Goal: Transaction & Acquisition: Purchase product/service

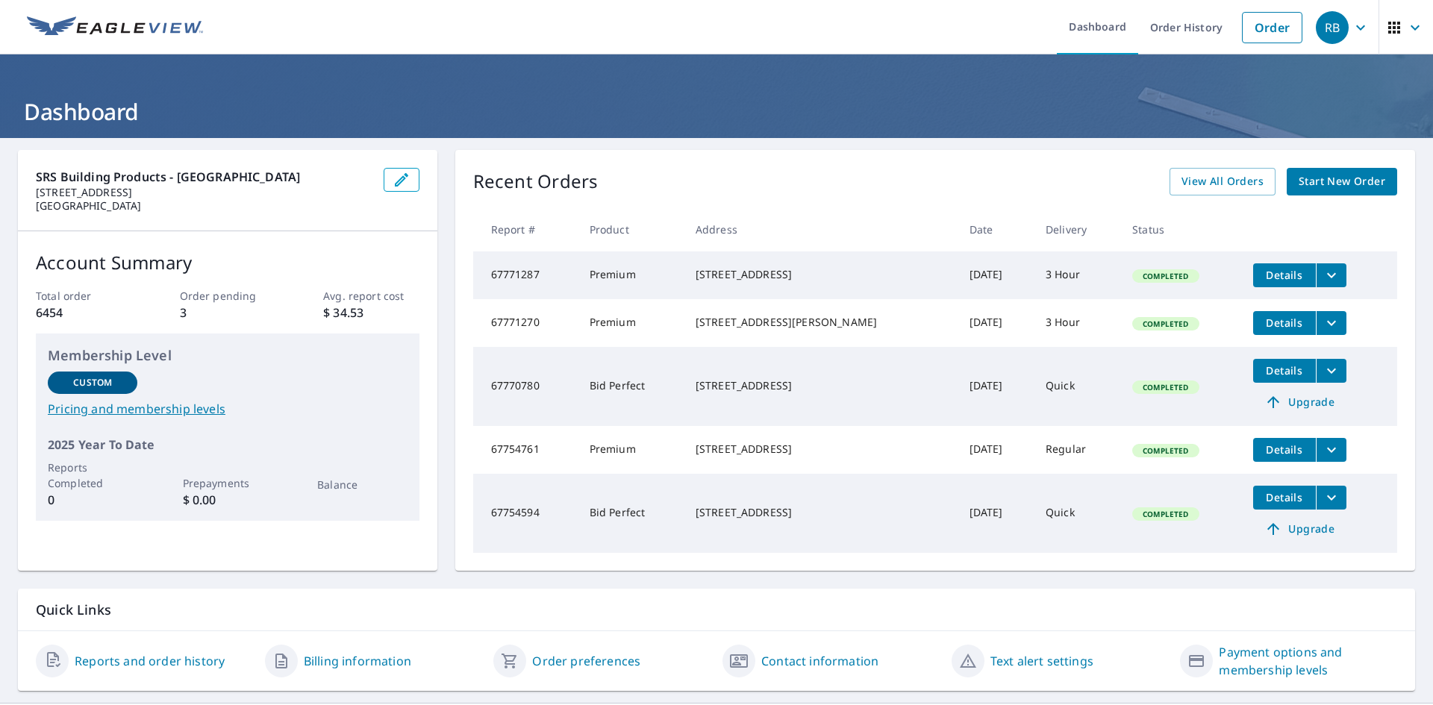
click at [1316, 175] on span "Start New Order" at bounding box center [1341, 181] width 87 height 19
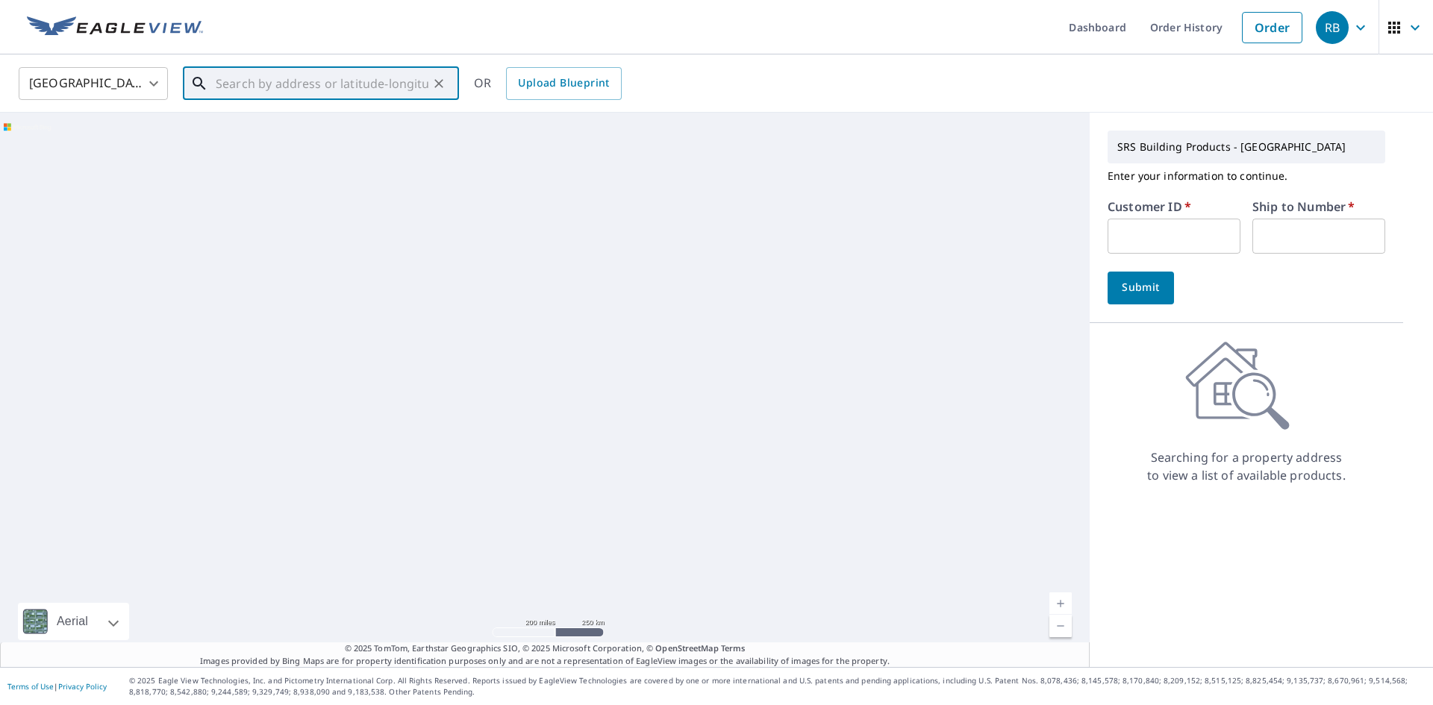
click at [275, 83] on input "text" at bounding box center [322, 84] width 213 height 42
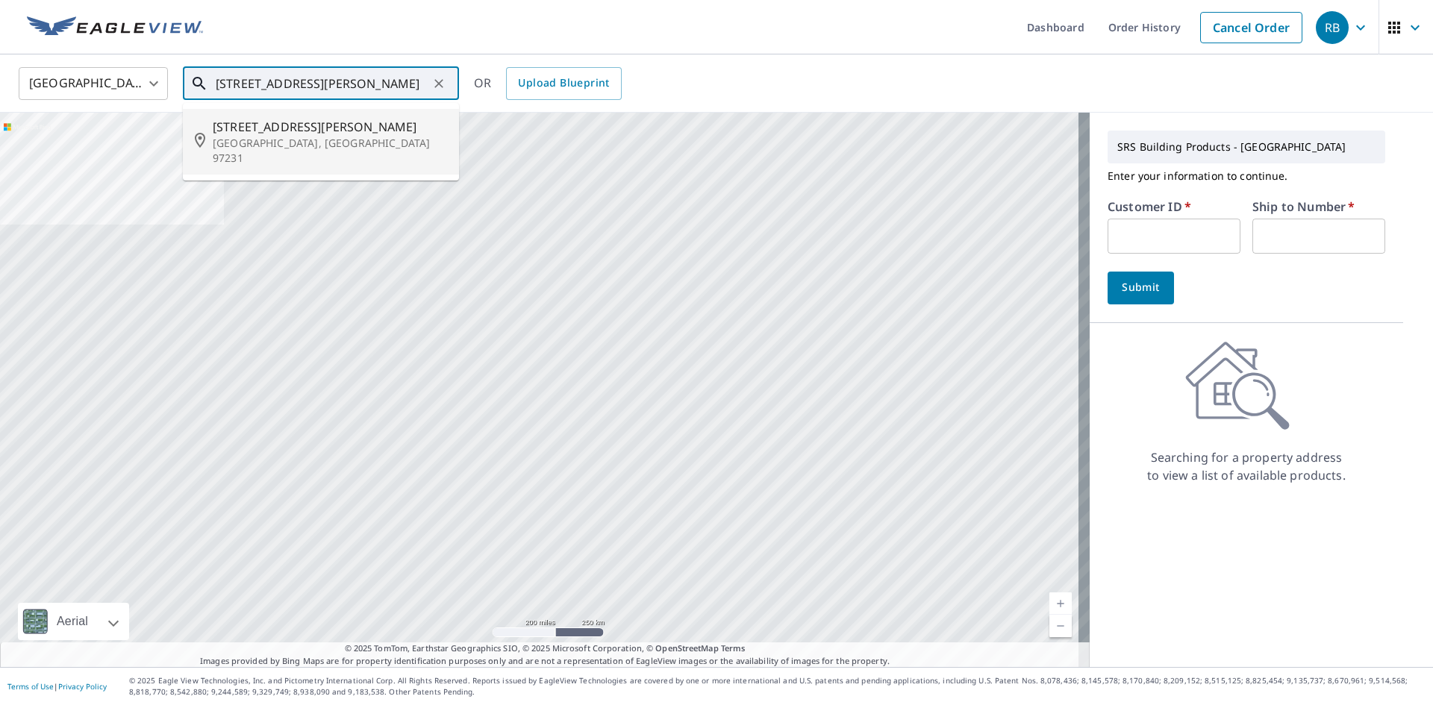
click at [276, 110] on li "[STREET_ADDRESS][PERSON_NAME]" at bounding box center [321, 142] width 276 height 66
type input "[STREET_ADDRESS][PERSON_NAME]"
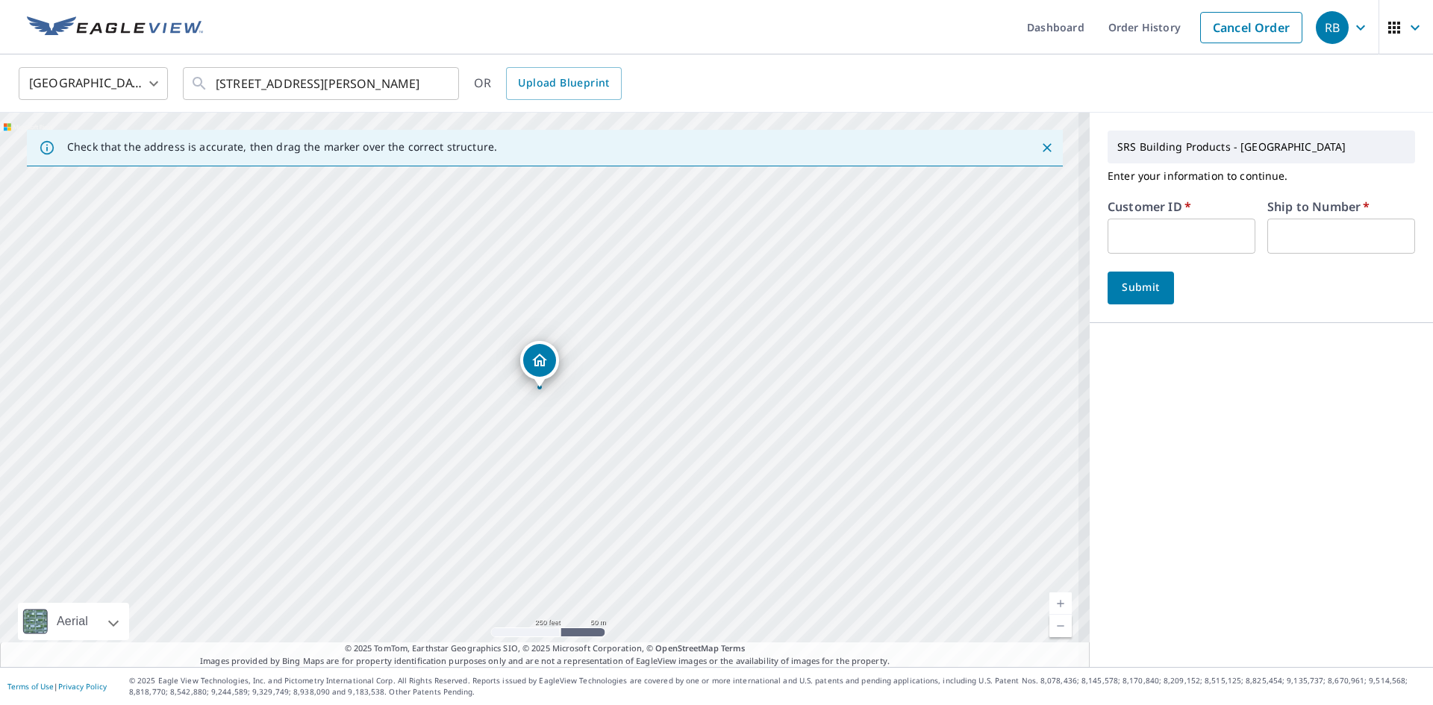
click at [1141, 237] on input "text" at bounding box center [1181, 236] width 148 height 35
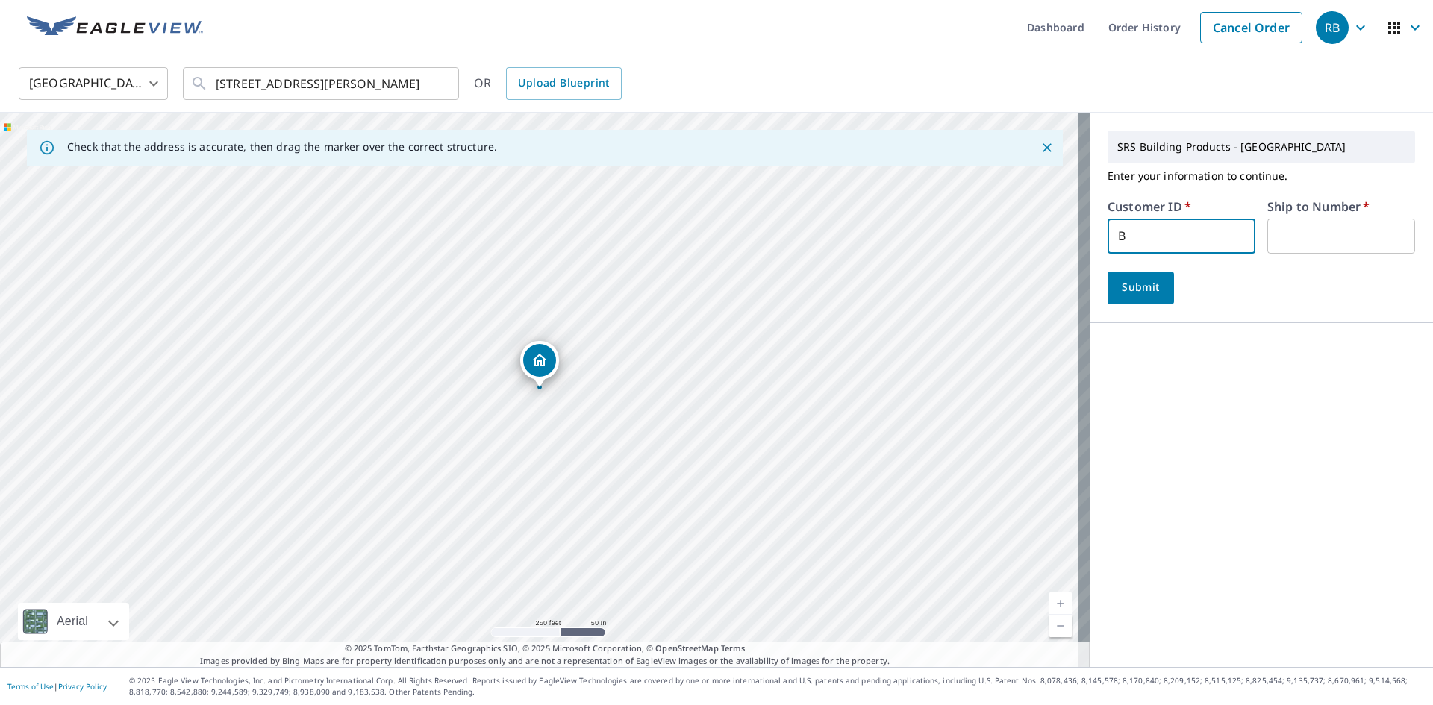
type input "ben322"
click at [1171, 279] on div "Submit" at bounding box center [1260, 288] width 307 height 33
click at [1136, 290] on span "Submit" at bounding box center [1140, 287] width 43 height 19
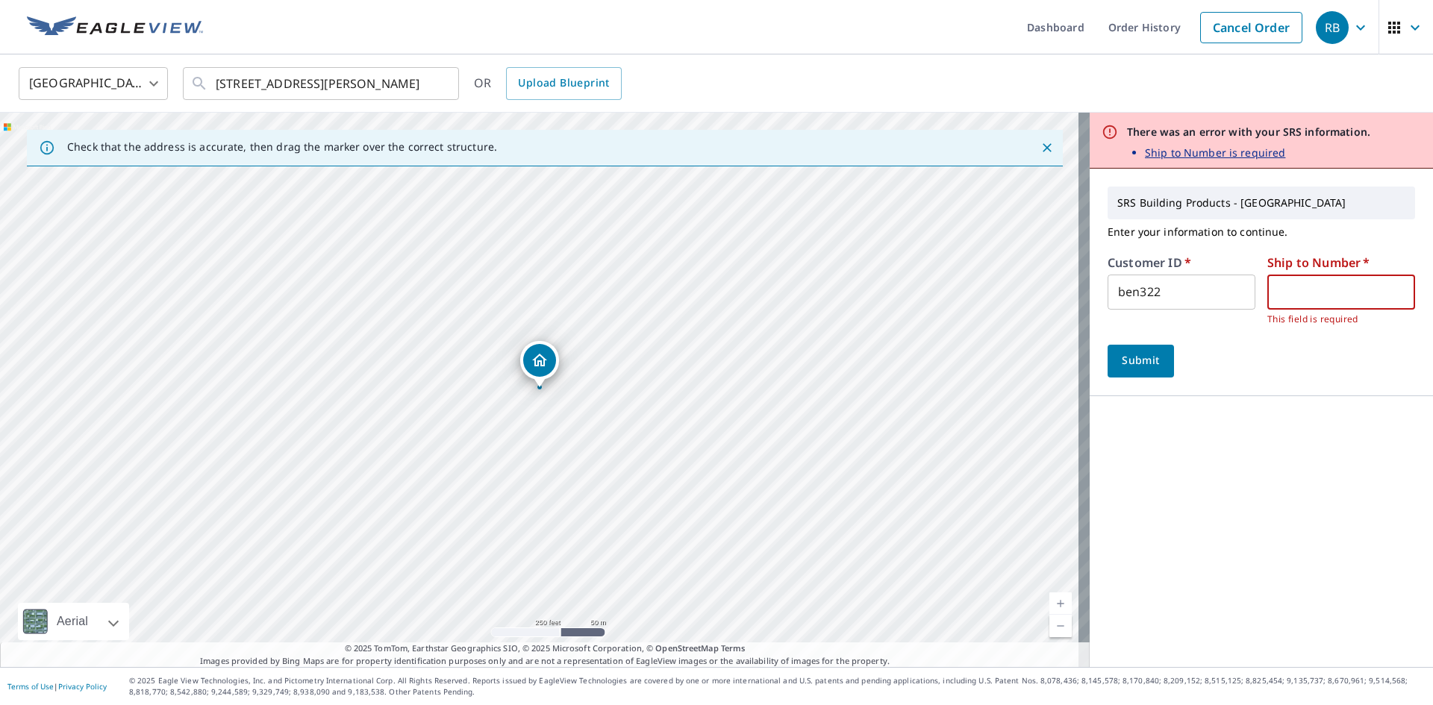
click at [1280, 281] on input "text" at bounding box center [1341, 292] width 148 height 35
type input "1"
click at [1126, 355] on span "Submit" at bounding box center [1140, 360] width 43 height 19
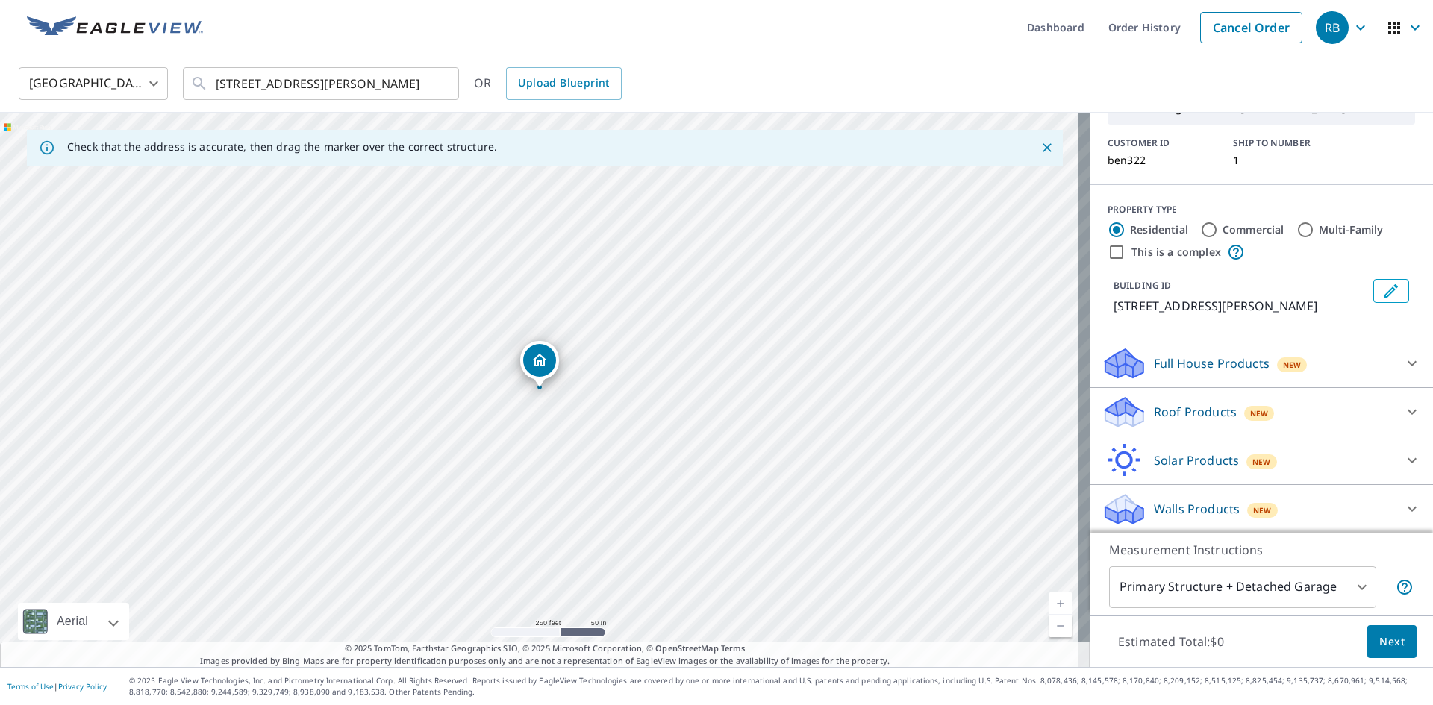
scroll to position [82, 0]
click at [1166, 366] on p "Full House Products" at bounding box center [1212, 363] width 116 height 18
click at [1178, 405] on p "Roof Products" at bounding box center [1195, 411] width 83 height 18
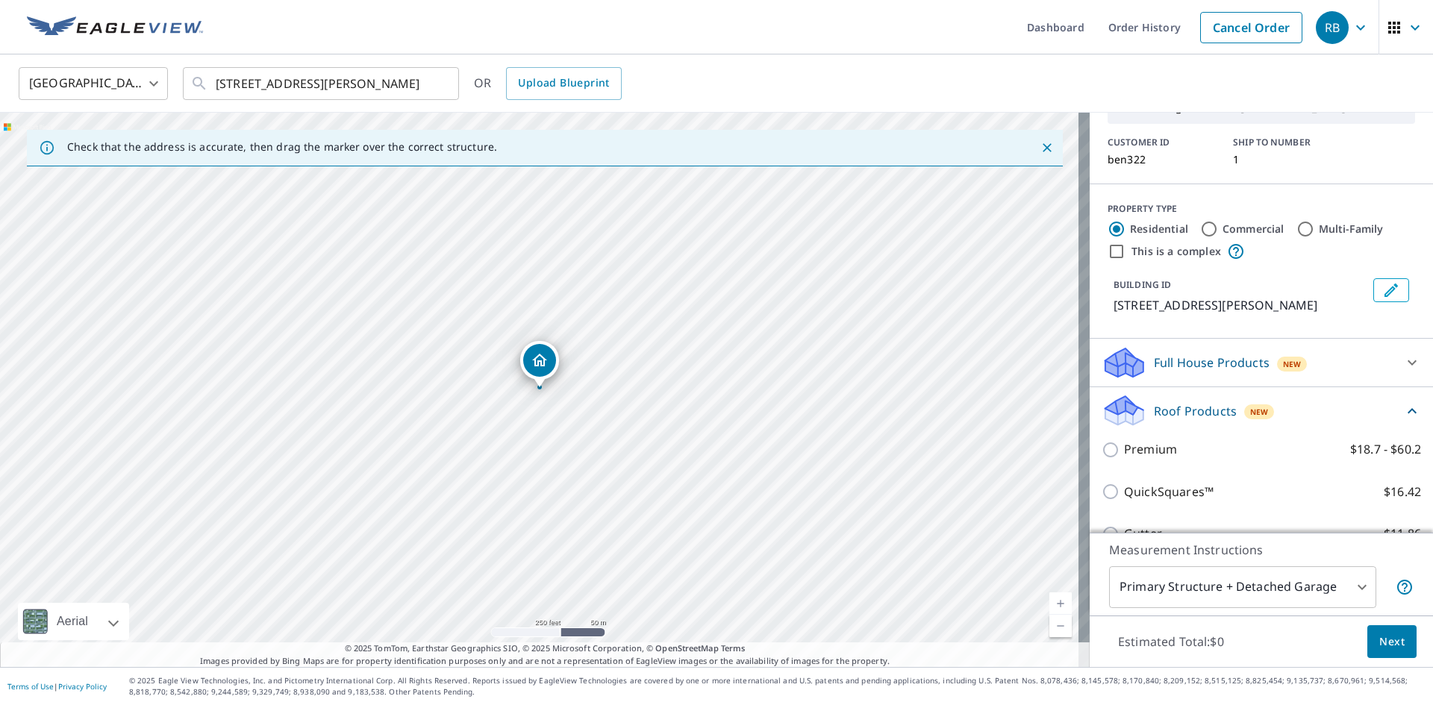
scroll to position [251, 0]
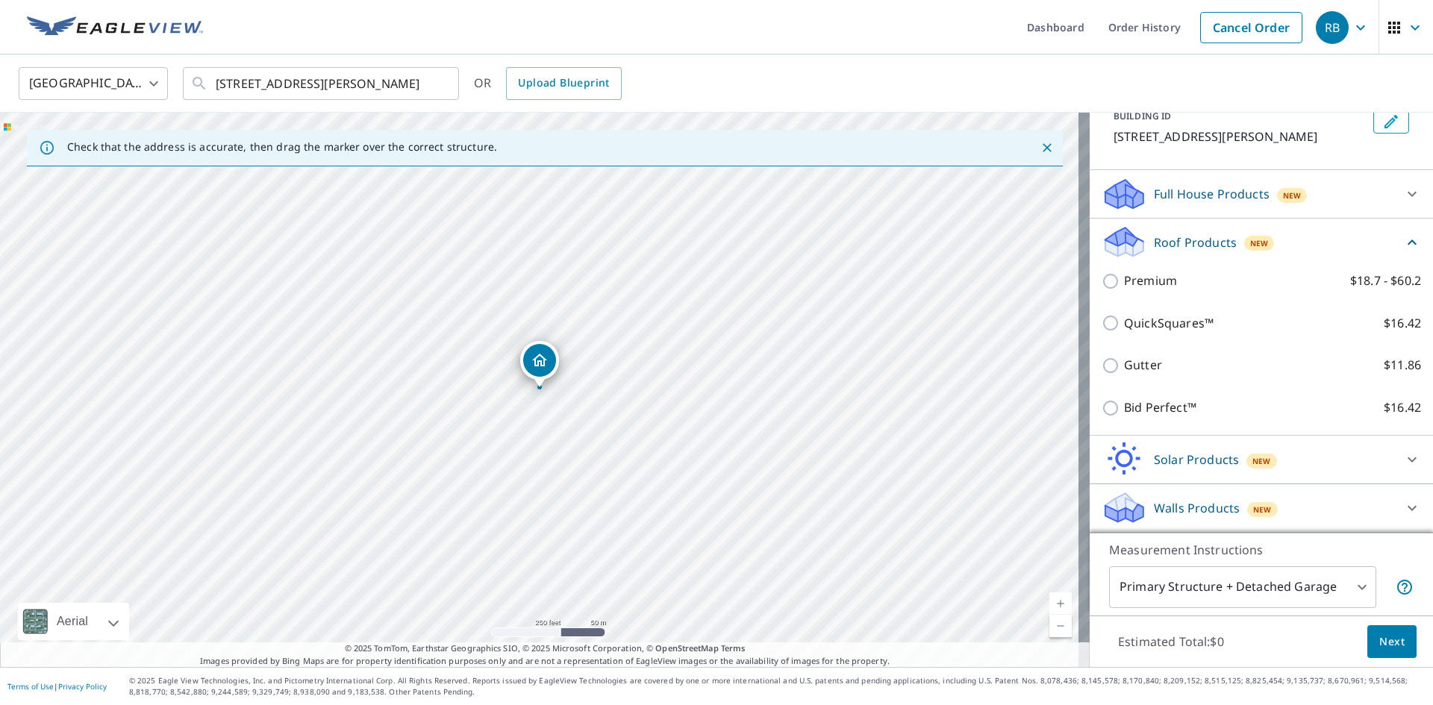
click at [1181, 337] on div "QuickSquares™ $16.42" at bounding box center [1260, 323] width 319 height 43
click at [1182, 327] on p "QuickSquares™" at bounding box center [1169, 323] width 90 height 19
click at [1124, 327] on input "QuickSquares™ $16.42" at bounding box center [1112, 323] width 22 height 18
checkbox input "true"
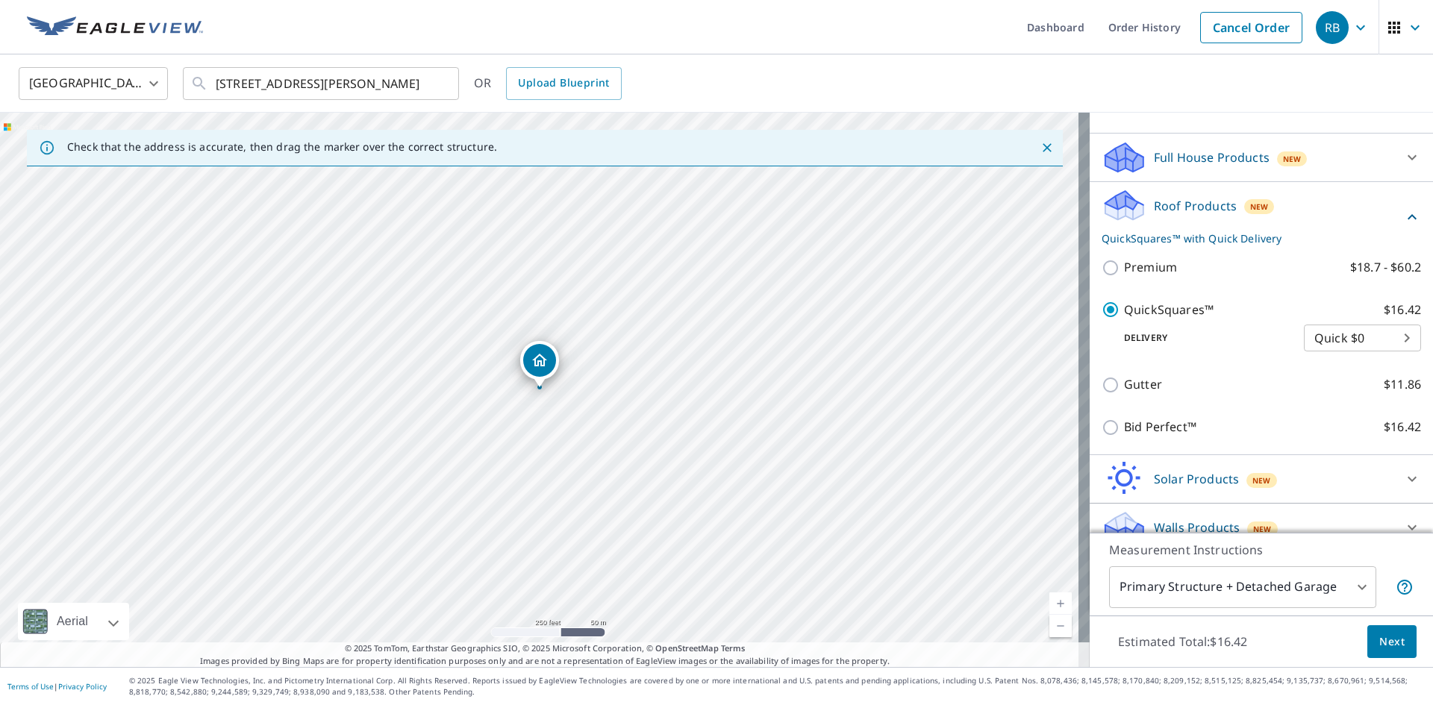
scroll to position [307, 0]
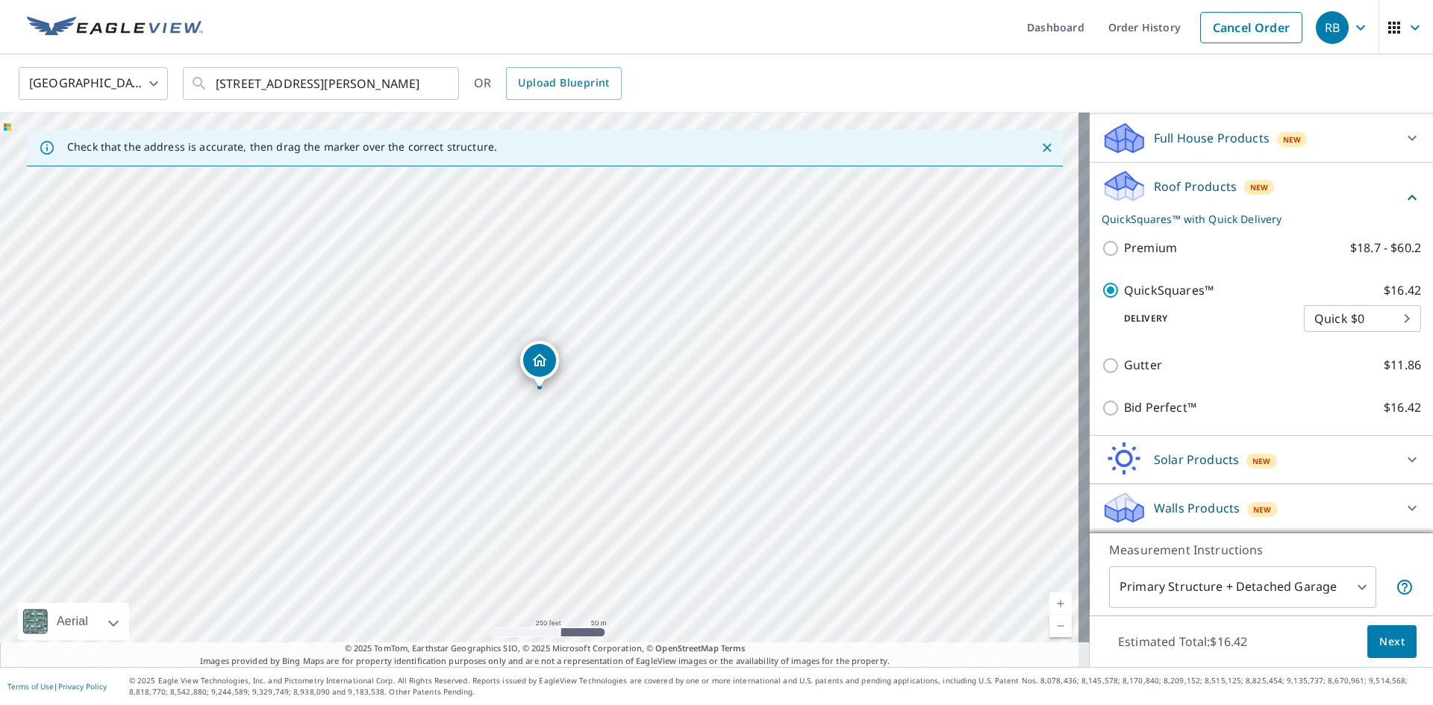
click at [1389, 634] on span "Next" at bounding box center [1391, 642] width 25 height 19
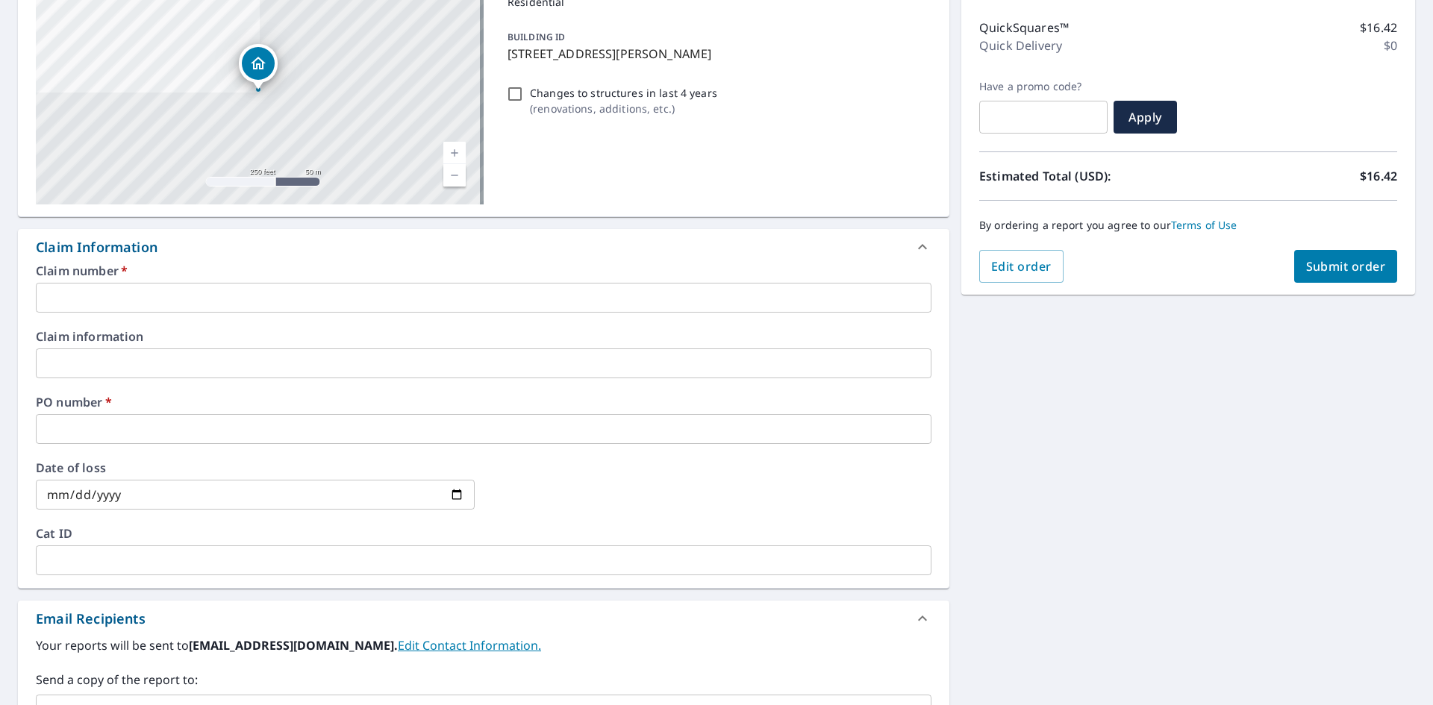
scroll to position [224, 0]
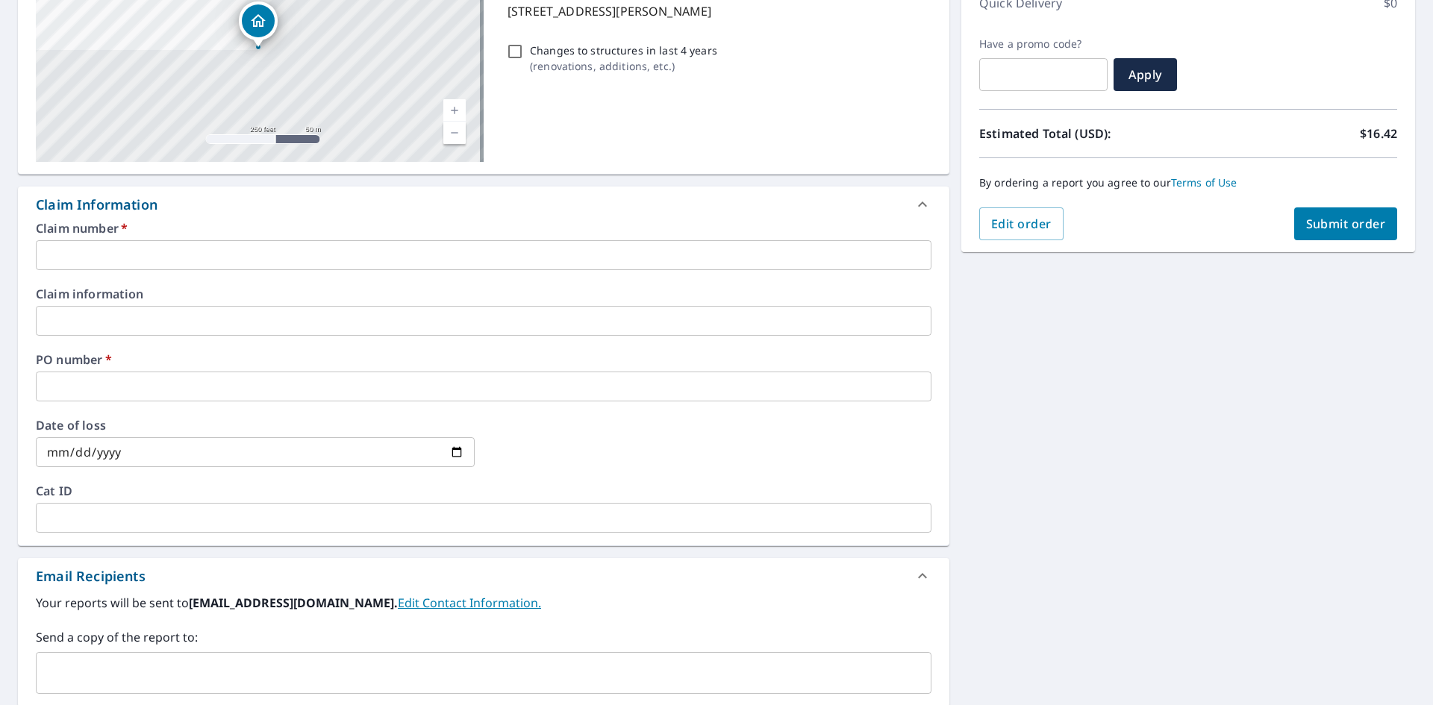
click at [100, 262] on input "text" at bounding box center [483, 255] width 895 height 30
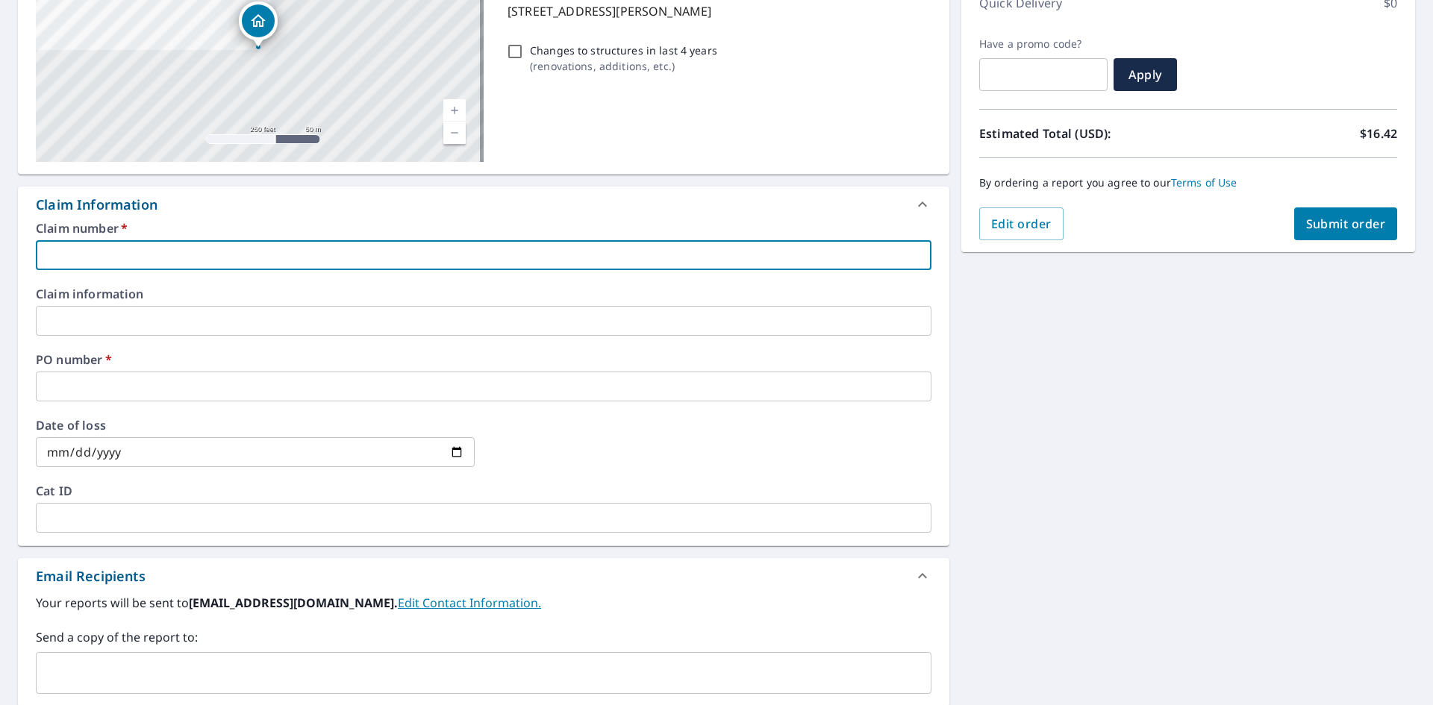
type input "ben322"
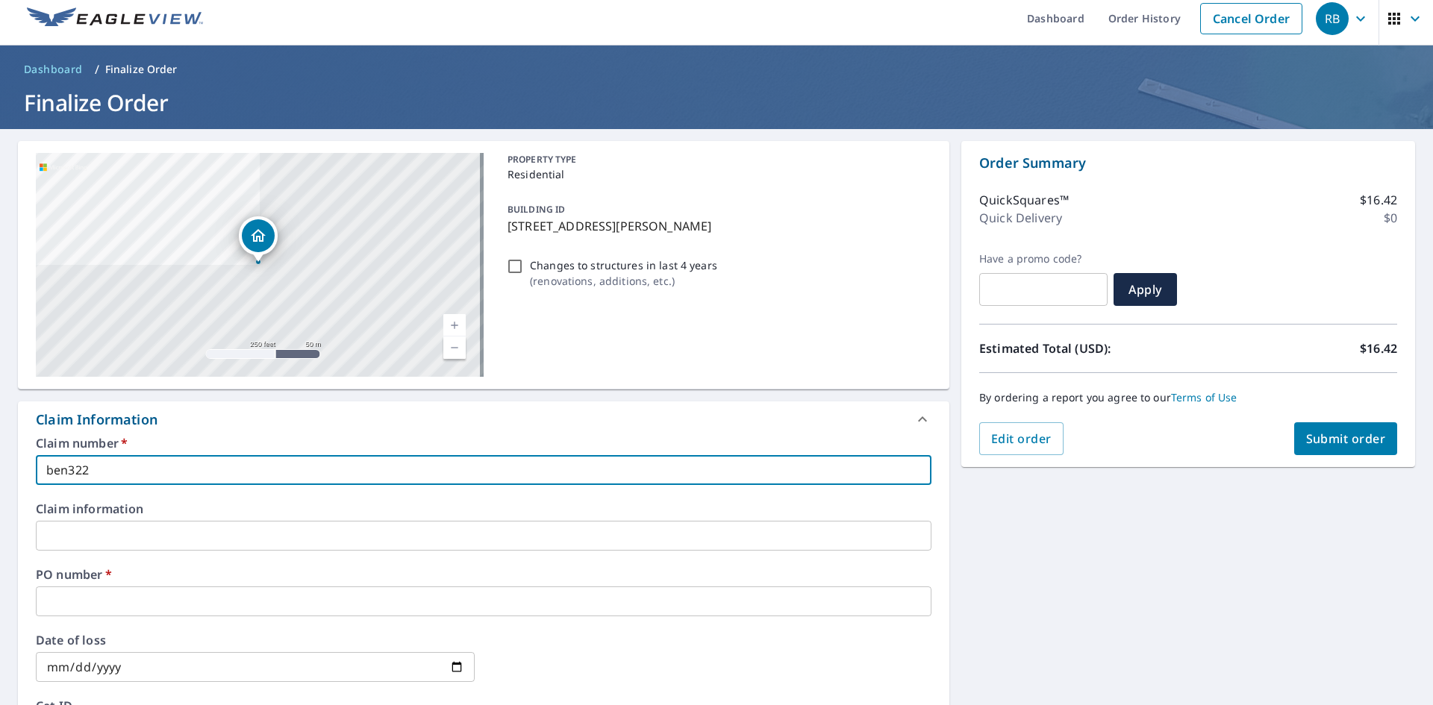
scroll to position [0, 0]
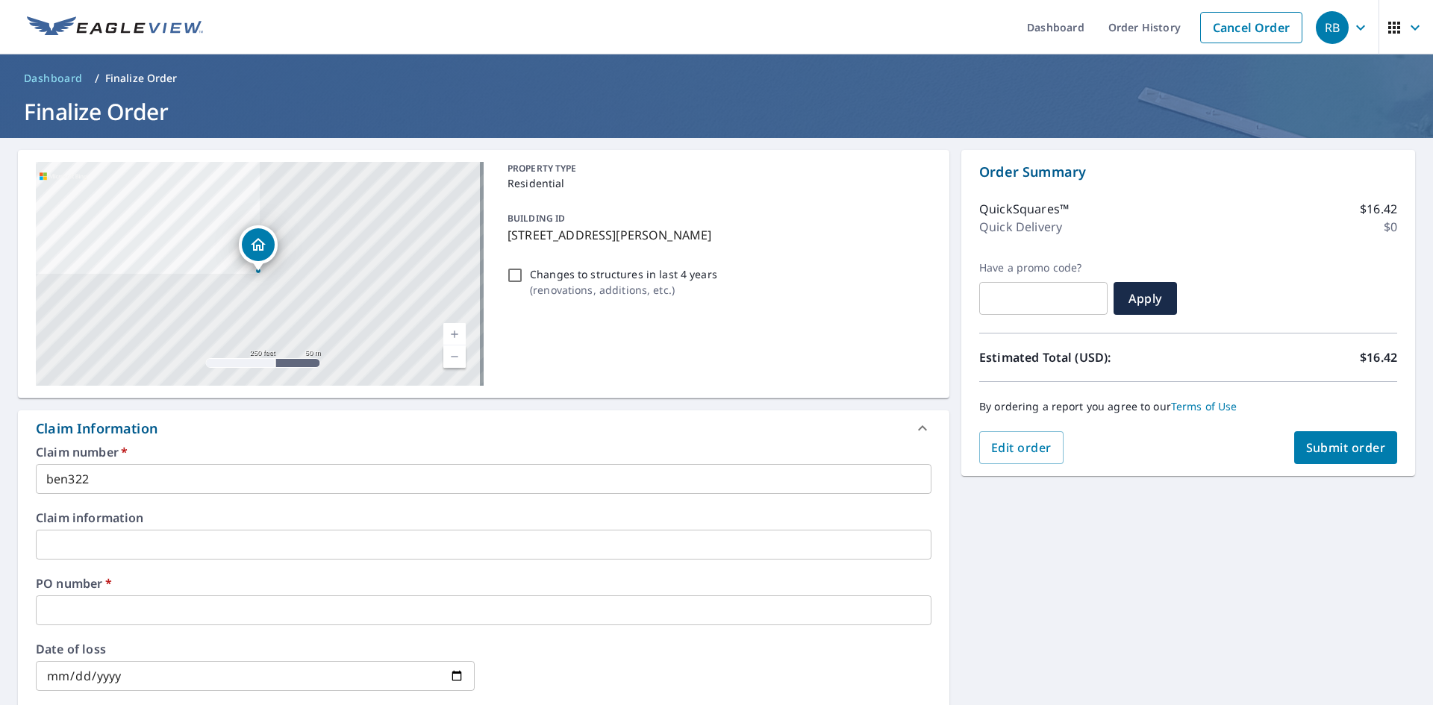
drag, startPoint x: 745, startPoint y: 239, endPoint x: 500, endPoint y: 242, distance: 244.8
click at [502, 243] on div "BUILDING ID [STREET_ADDRESS][PERSON_NAME]" at bounding box center [716, 226] width 430 height 47
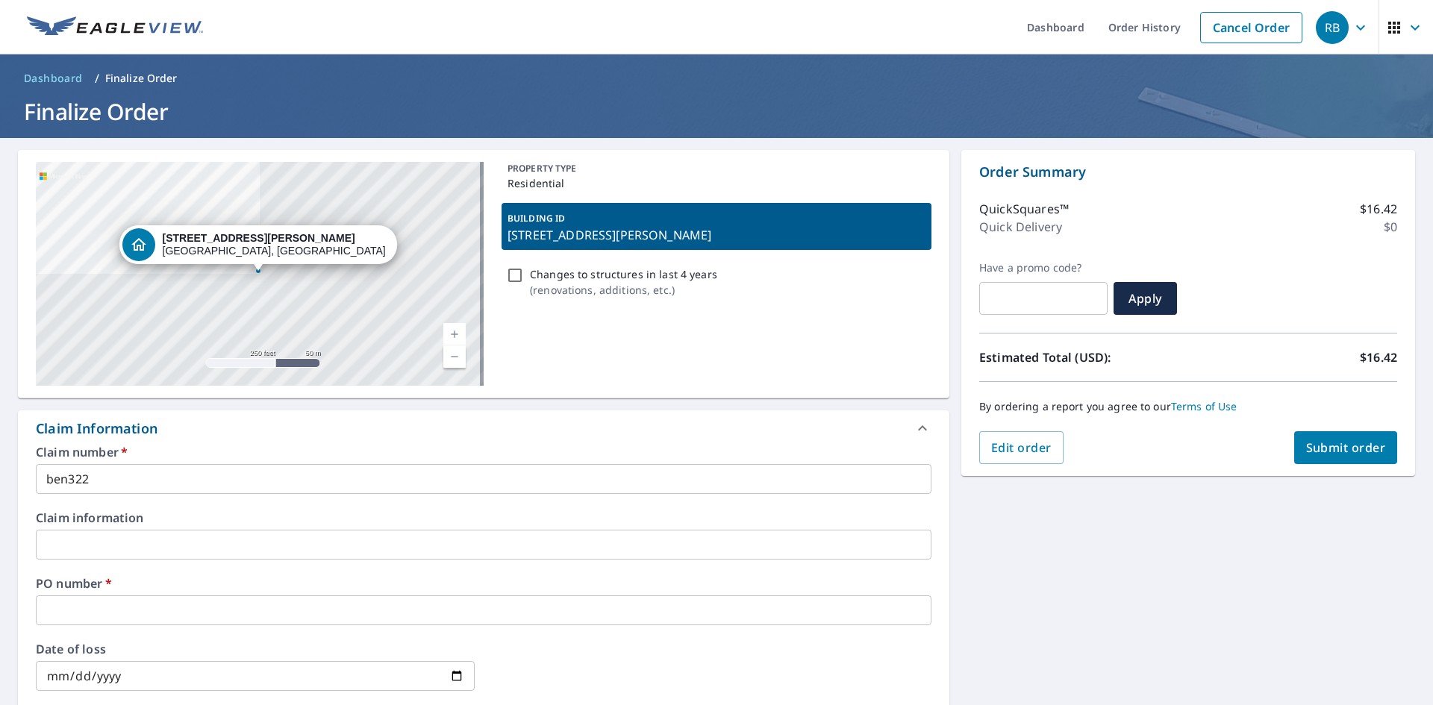
copy p "[STREET_ADDRESS][PERSON_NAME]"
click at [789, 246] on div "BUILDING ID [STREET_ADDRESS][PERSON_NAME]" at bounding box center [716, 226] width 430 height 47
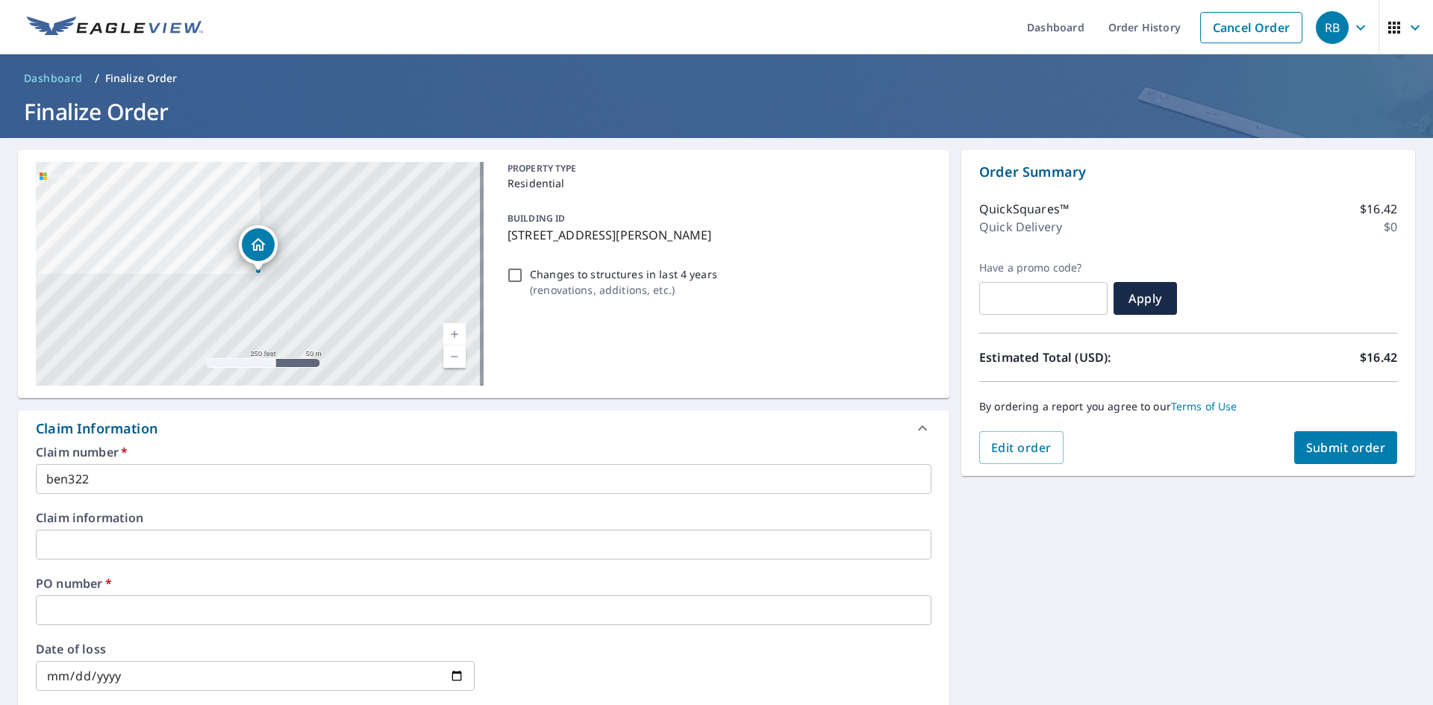
drag, startPoint x: 775, startPoint y: 237, endPoint x: 503, endPoint y: 243, distance: 271.7
click at [507, 243] on p "[STREET_ADDRESS][PERSON_NAME]" at bounding box center [716, 235] width 418 height 18
checkbox input "true"
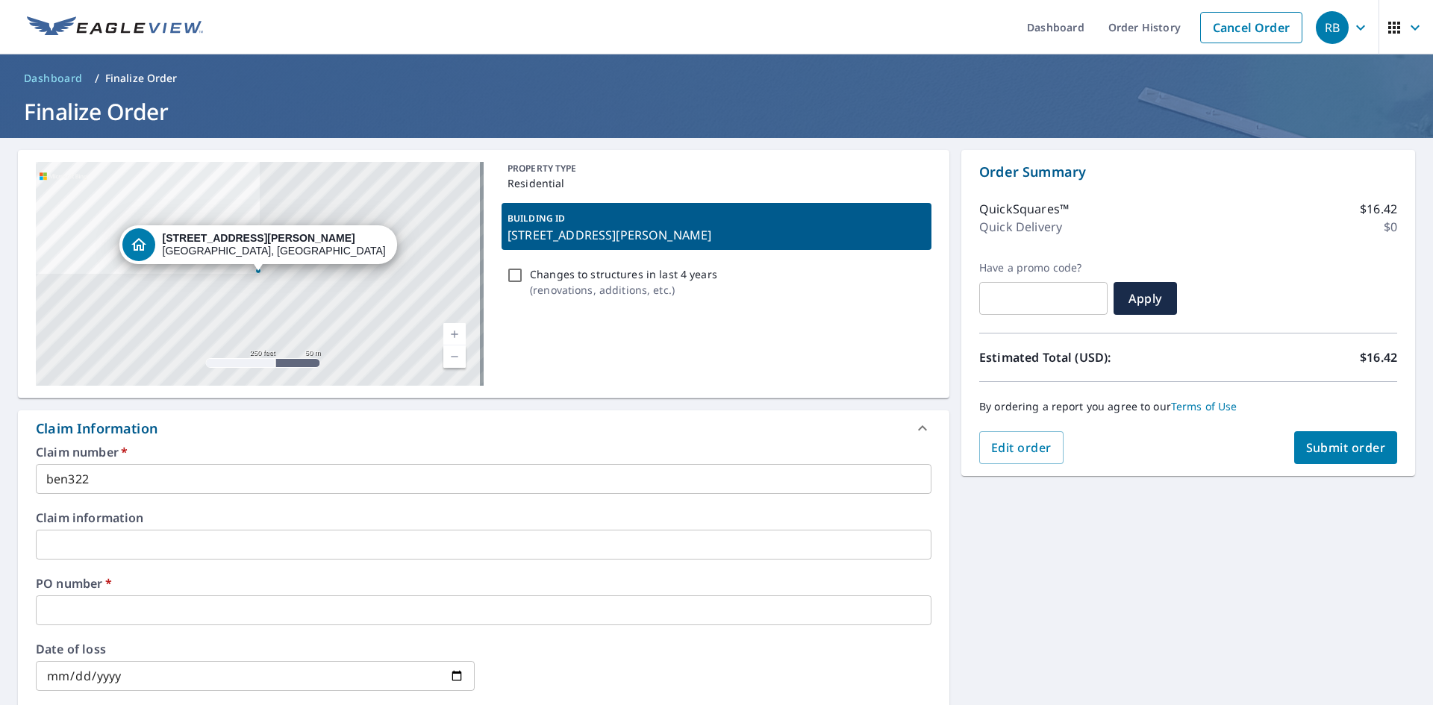
copy p "[STREET_ADDRESS][PERSON_NAME]"
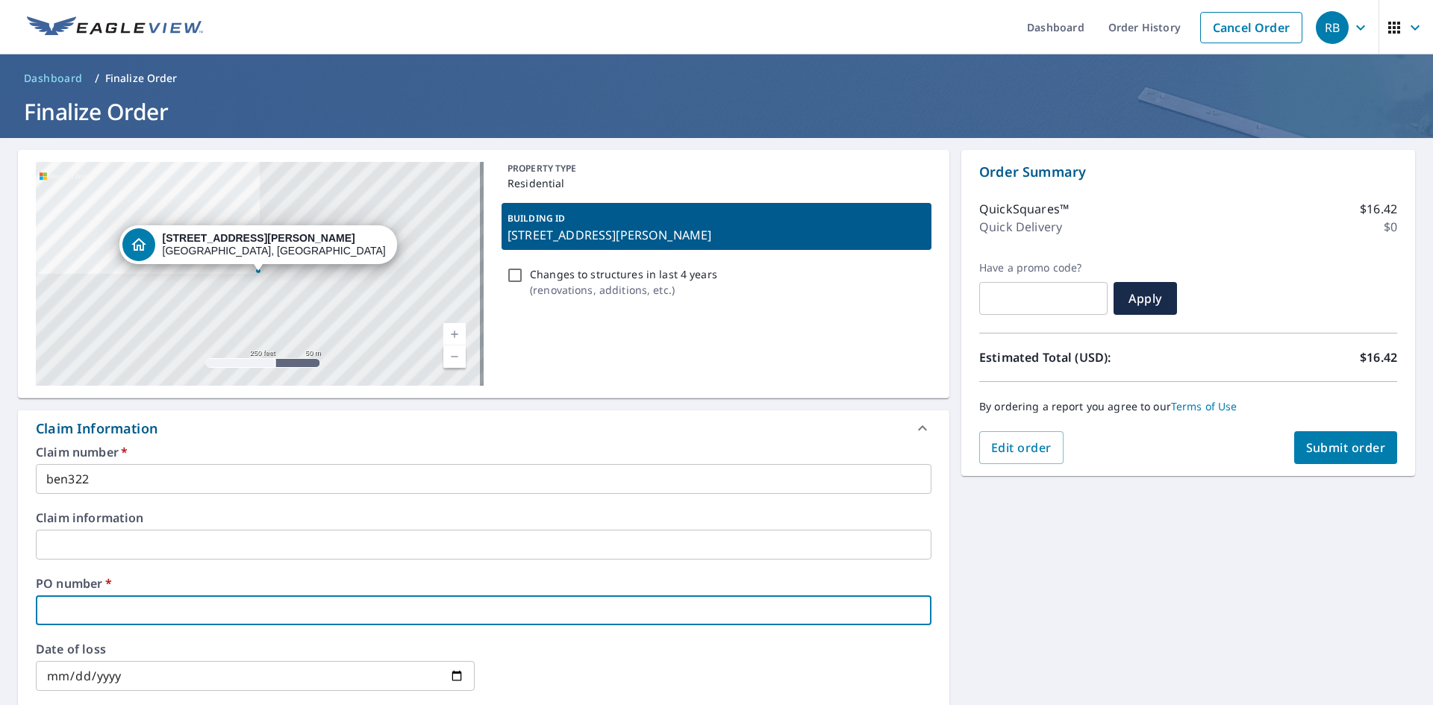
click at [126, 625] on input "text" at bounding box center [483, 610] width 895 height 30
paste input "[STREET_ADDRESS][PERSON_NAME]"
type input "[STREET_ADDRESS][PERSON_NAME]"
checkbox input "true"
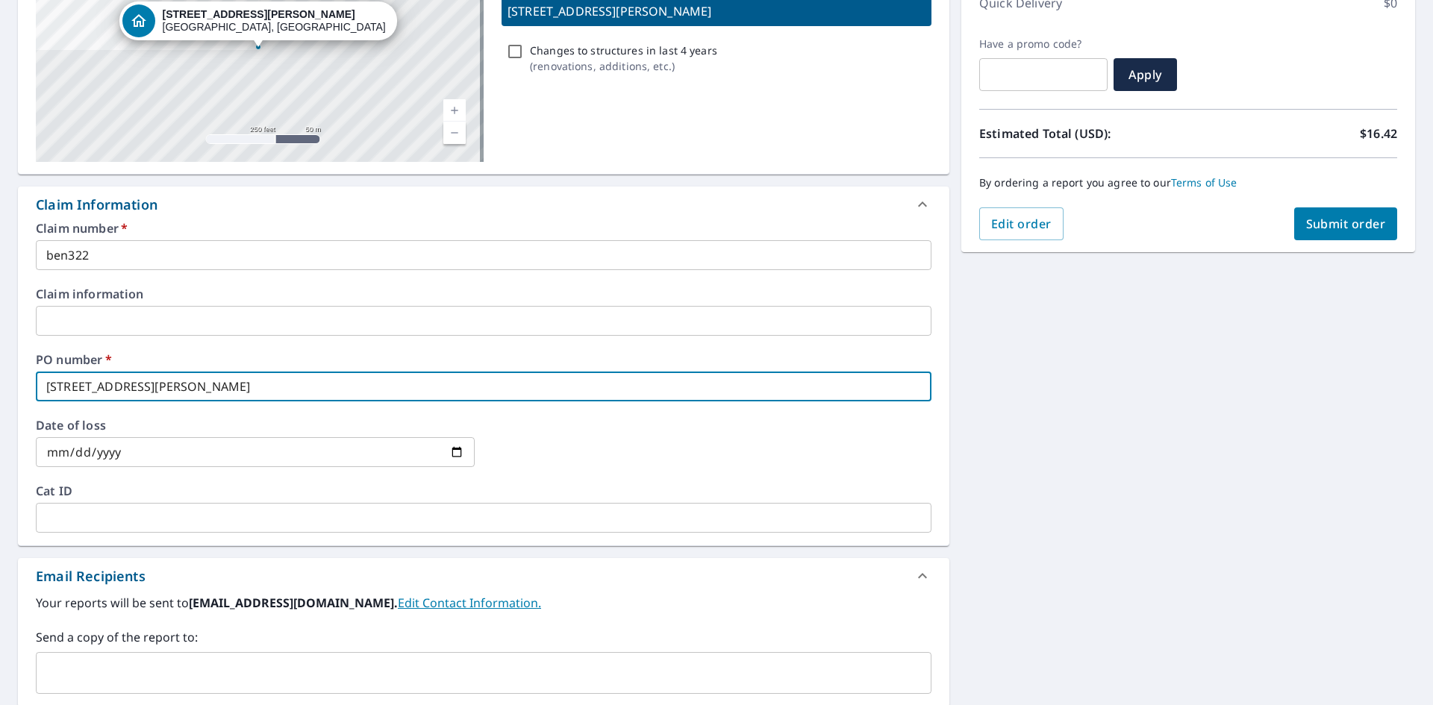
scroll to position [434, 0]
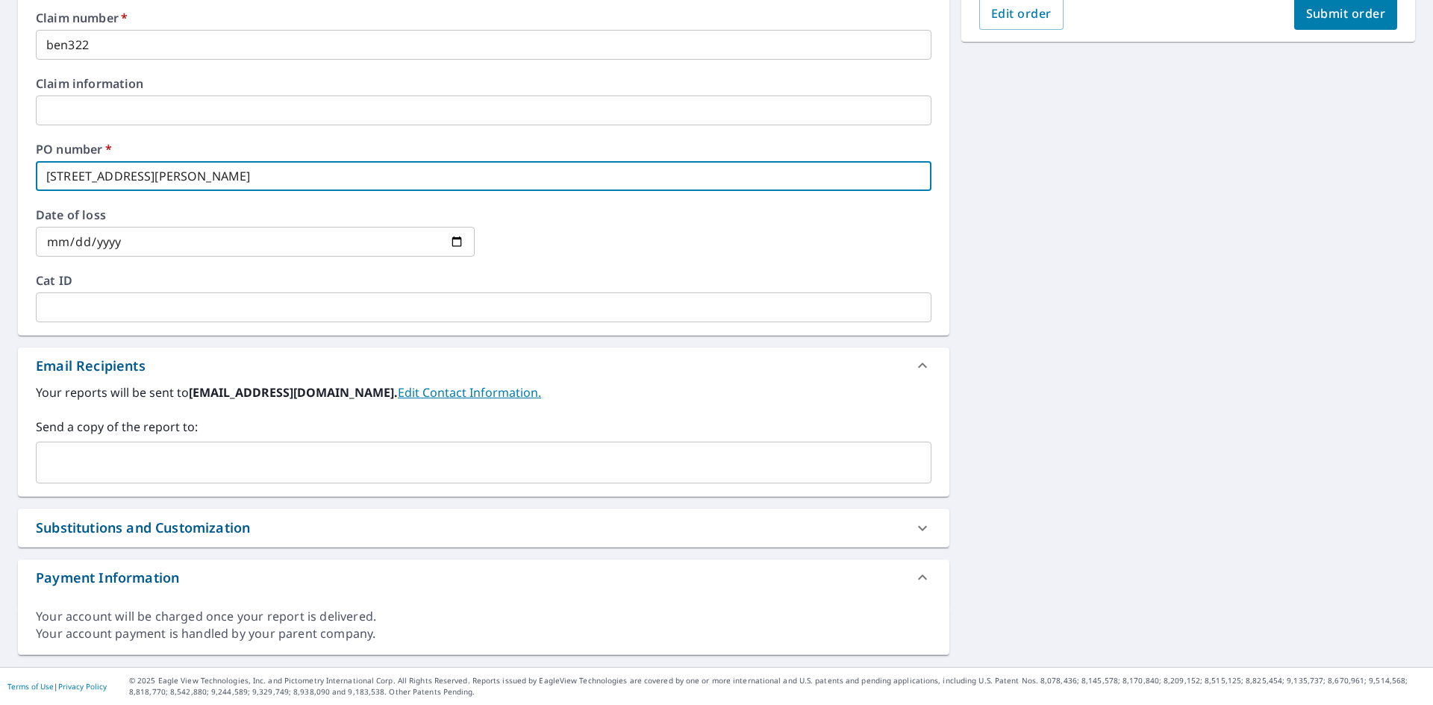
type input "[STREET_ADDRESS][PERSON_NAME]"
click at [193, 470] on input "text" at bounding box center [473, 462] width 860 height 28
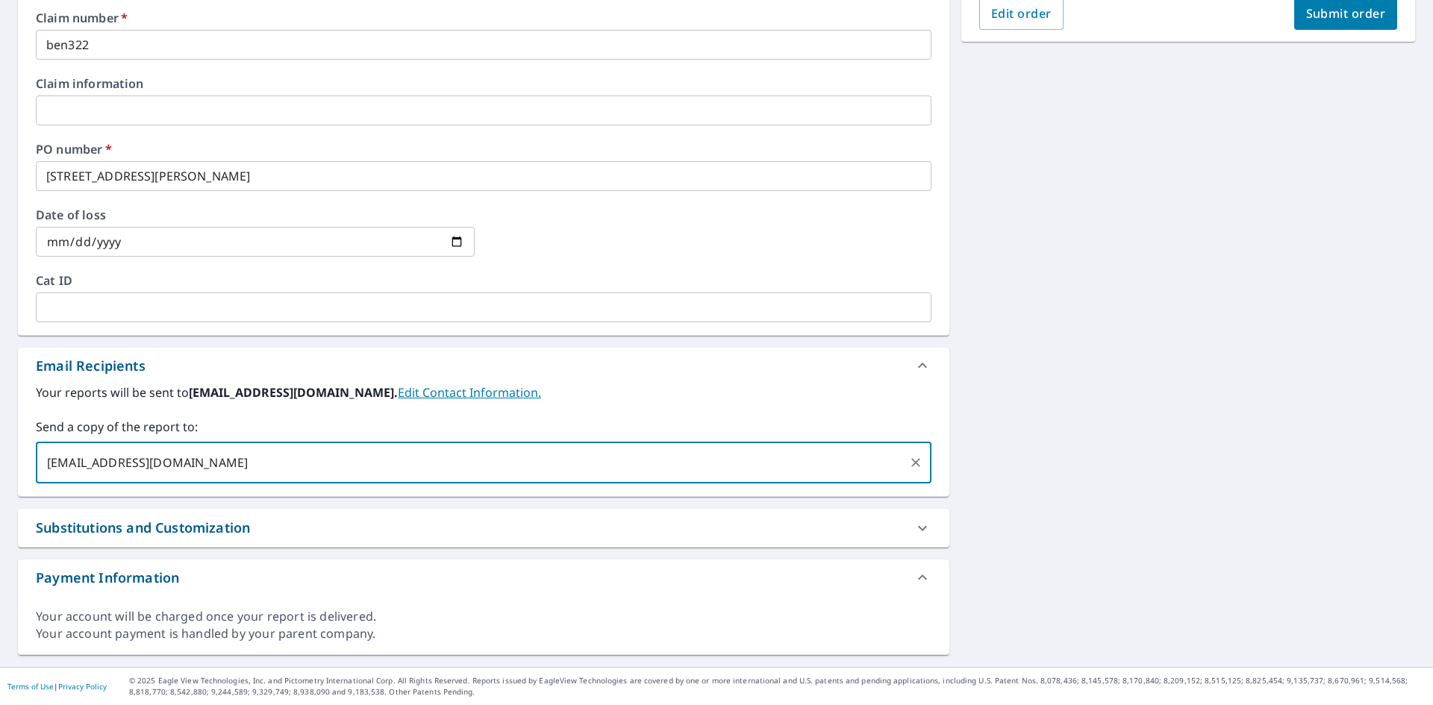
type input "[EMAIL_ADDRESS][DOMAIN_NAME]"
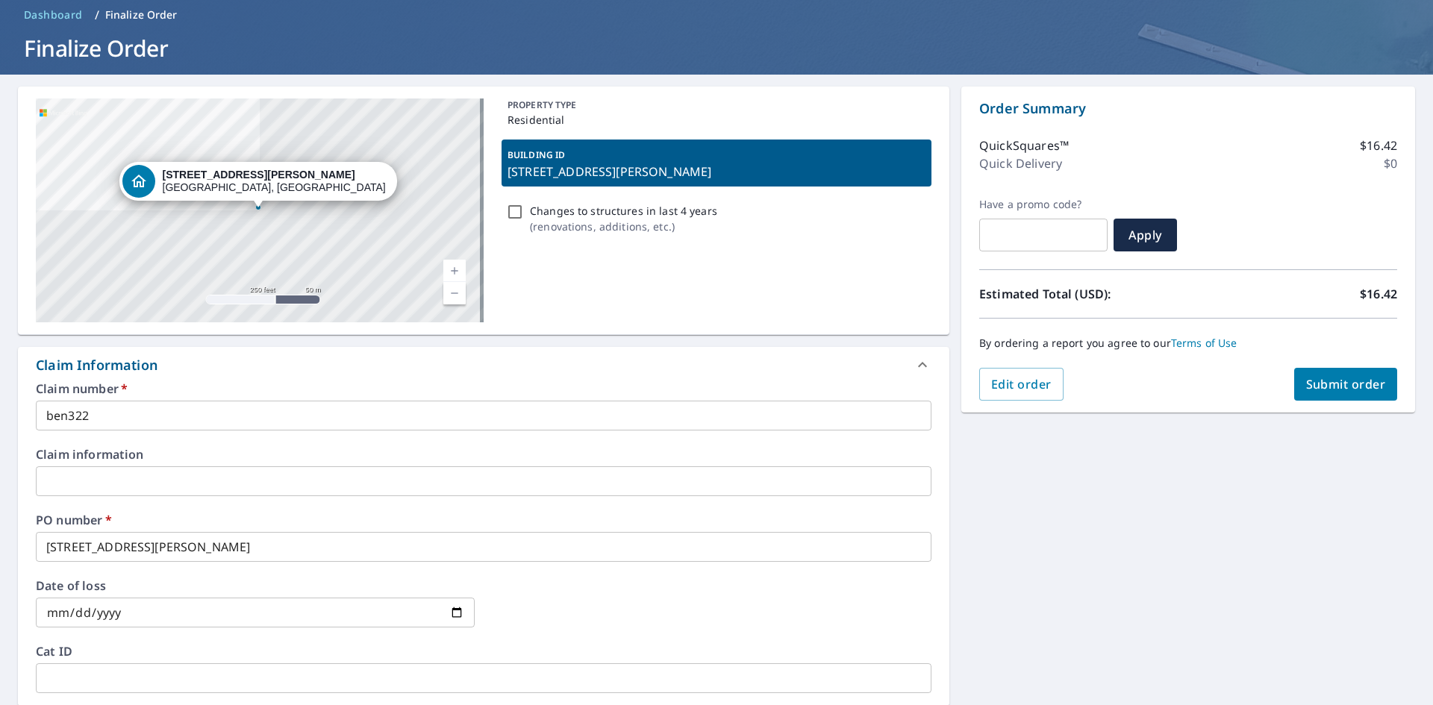
scroll to position [61, 0]
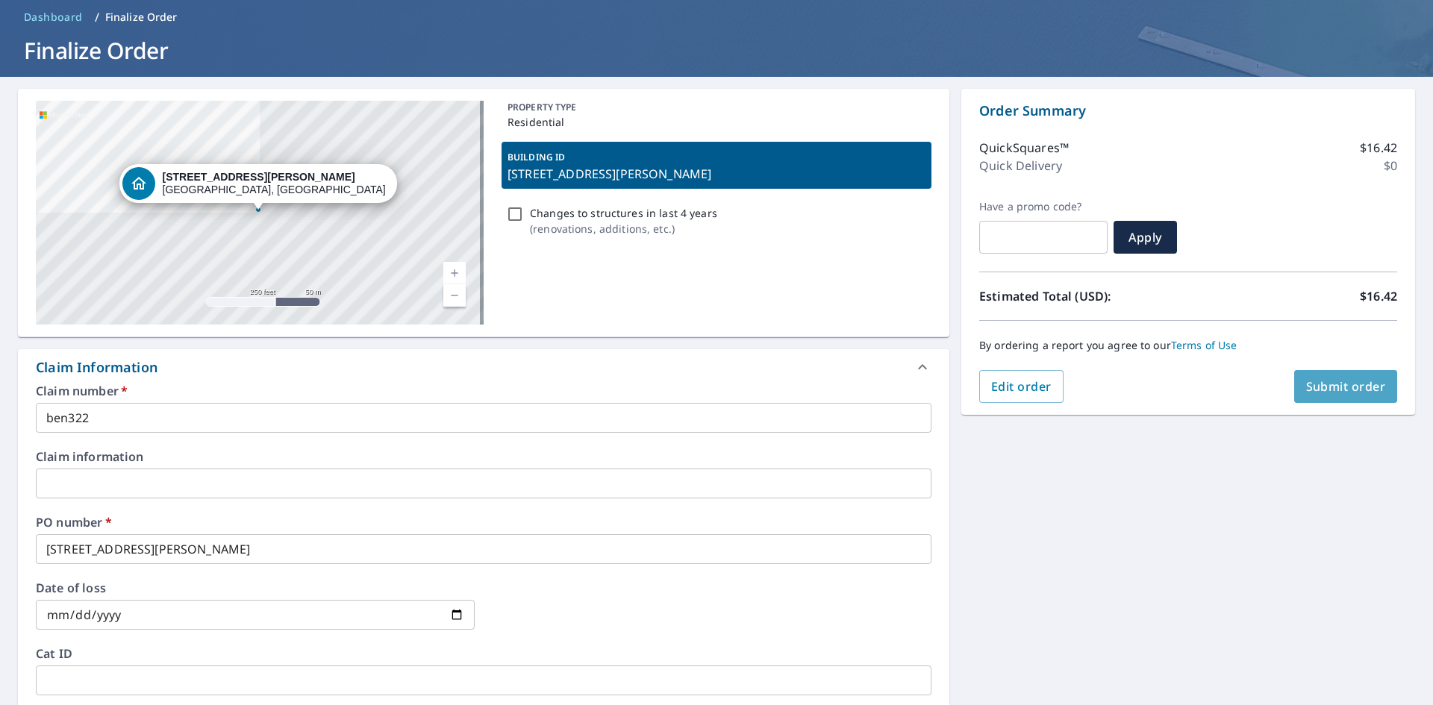
click at [1339, 387] on span "Submit order" at bounding box center [1346, 386] width 80 height 16
checkbox input "true"
